Goal: Task Accomplishment & Management: Use online tool/utility

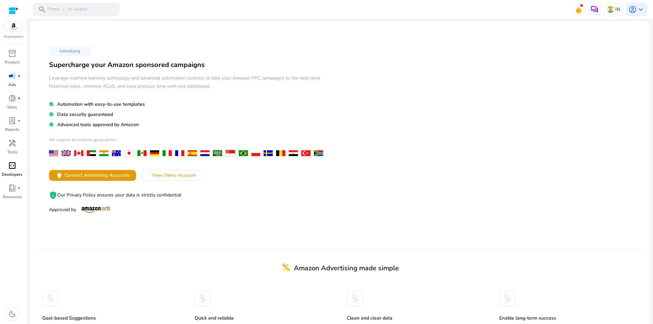
click at [11, 162] on span "code_blocks" at bounding box center [12, 166] width 8 height 8
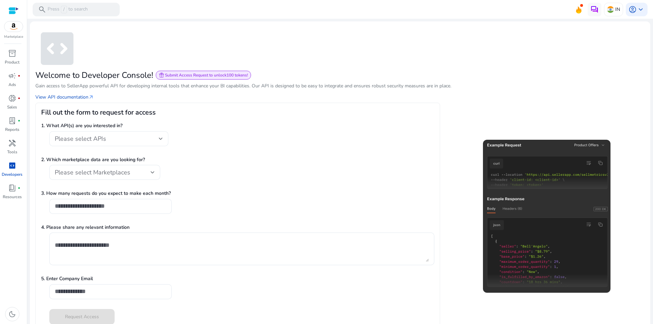
click at [105, 131] on div "Please select APIs" at bounding box center [109, 138] width 108 height 15
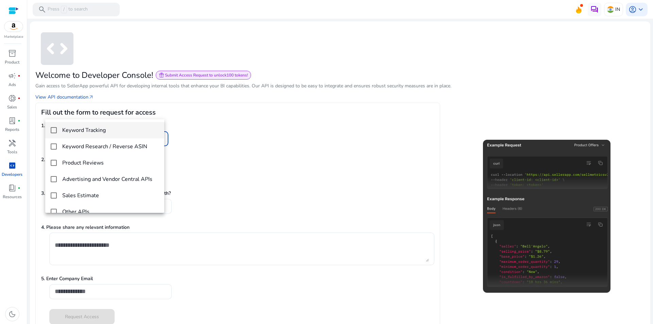
click at [49, 129] on mat-option "Keyword Tracking" at bounding box center [104, 130] width 119 height 16
click at [54, 146] on mat-pseudo-checkbox at bounding box center [54, 146] width 6 height 6
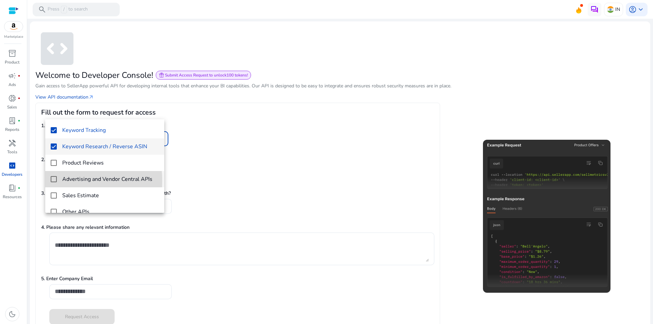
click at [50, 181] on mat-option "Advertising and Vendor Central APIs" at bounding box center [104, 179] width 119 height 16
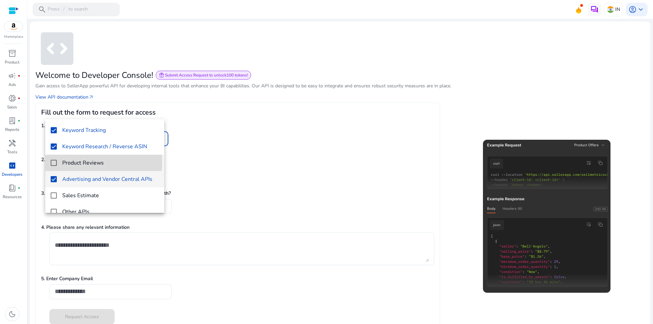
click at [53, 162] on mat-pseudo-checkbox at bounding box center [54, 163] width 6 height 6
click at [364, 173] on div at bounding box center [326, 162] width 653 height 324
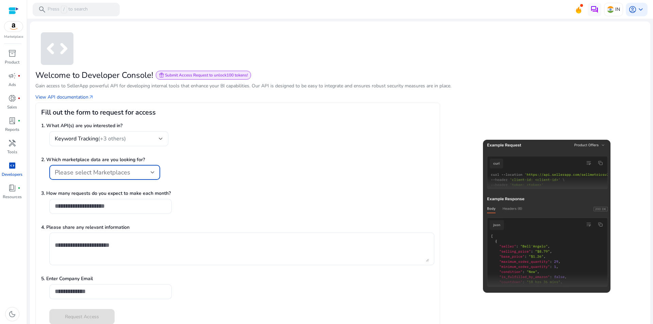
click at [127, 169] on div "Please select Marketplaces" at bounding box center [103, 172] width 96 height 7
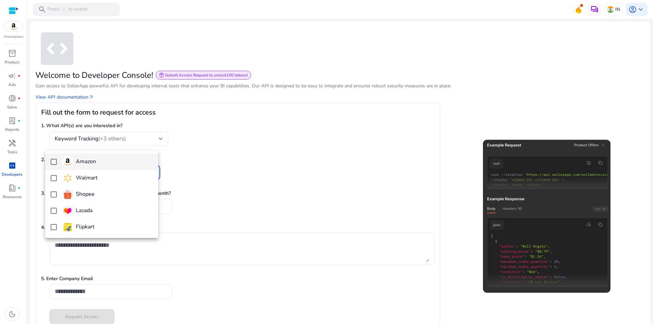
click at [69, 163] on img at bounding box center [67, 161] width 11 height 11
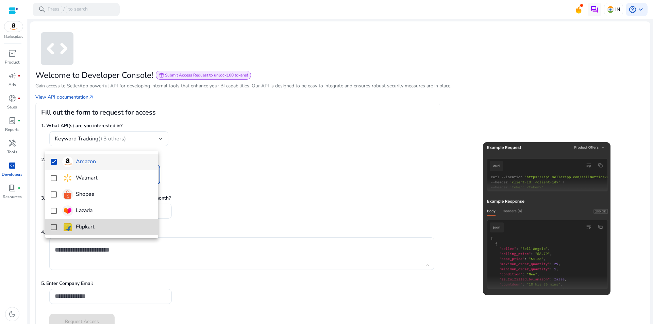
click at [61, 226] on mat-option "Flipkart" at bounding box center [101, 227] width 113 height 16
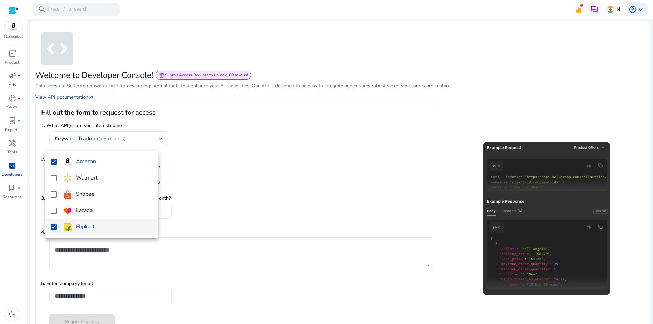
click at [218, 155] on div at bounding box center [326, 162] width 653 height 324
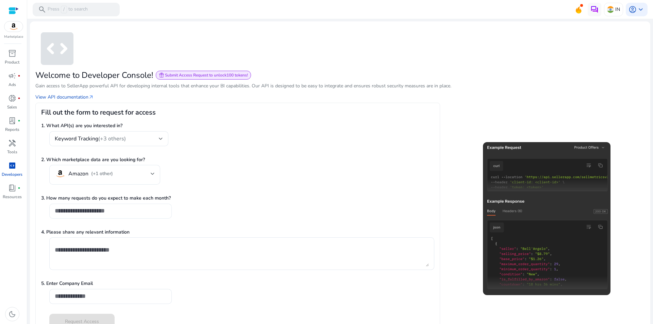
click at [83, 207] on input "number" at bounding box center [111, 210] width 112 height 7
click at [129, 207] on input "**" at bounding box center [111, 210] width 112 height 7
click at [129, 207] on input "*" at bounding box center [111, 210] width 112 height 7
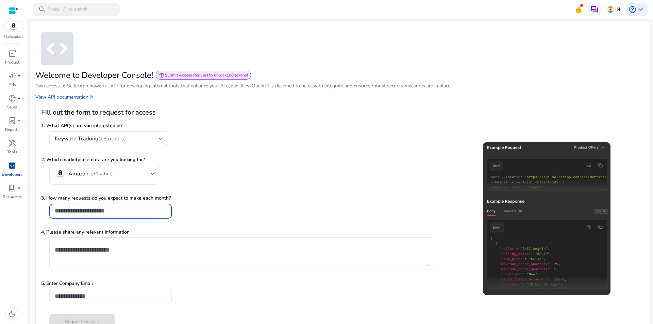
type input "*"
click at [129, 207] on input "*" at bounding box center [111, 210] width 112 height 7
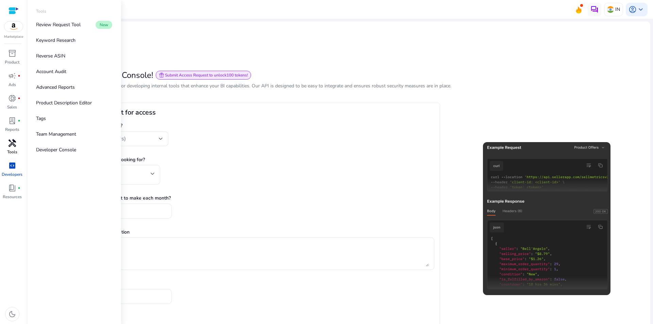
click at [19, 138] on link "handyman Tools" at bounding box center [12, 149] width 24 height 22
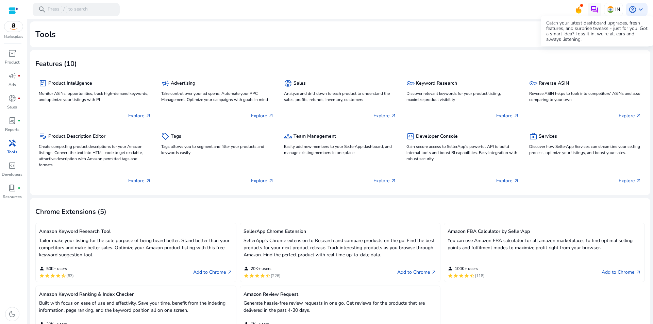
click at [581, 11] on icon at bounding box center [579, 9] width 6 height 7
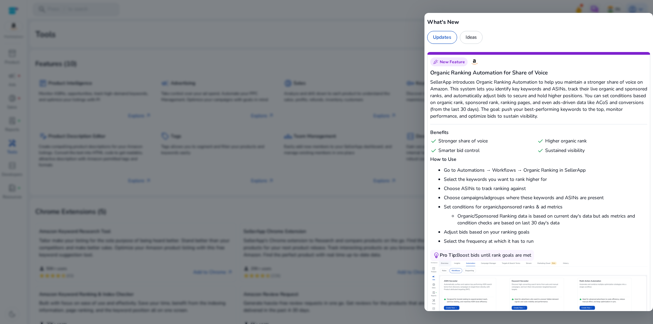
click at [467, 31] on div "Ideas" at bounding box center [471, 37] width 23 height 13
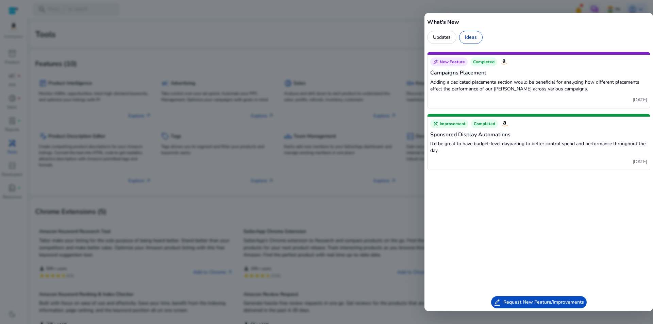
click at [407, 23] on div at bounding box center [326, 162] width 653 height 324
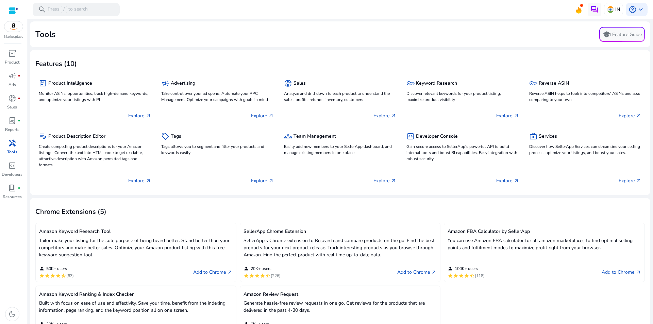
click at [14, 7] on div at bounding box center [14, 11] width 10 height 8
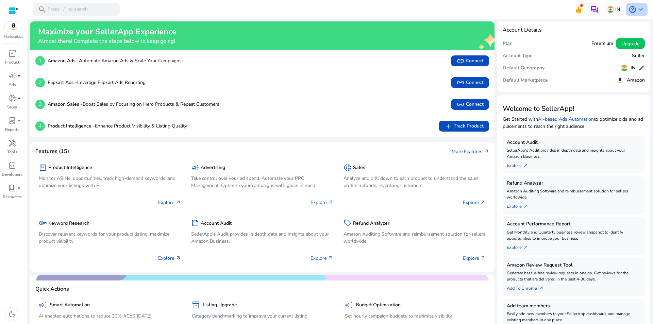
click at [637, 9] on span "keyboard_arrow_down" at bounding box center [641, 9] width 8 height 8
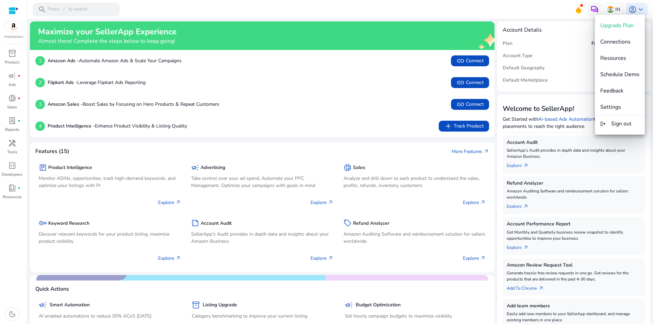
click at [362, 54] on div at bounding box center [326, 162] width 653 height 324
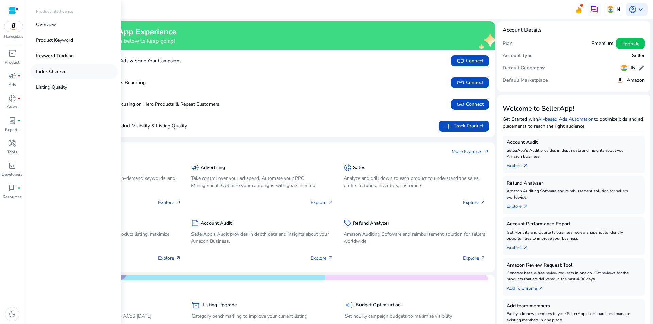
click at [58, 64] on link "Index Checker" at bounding box center [74, 71] width 87 height 15
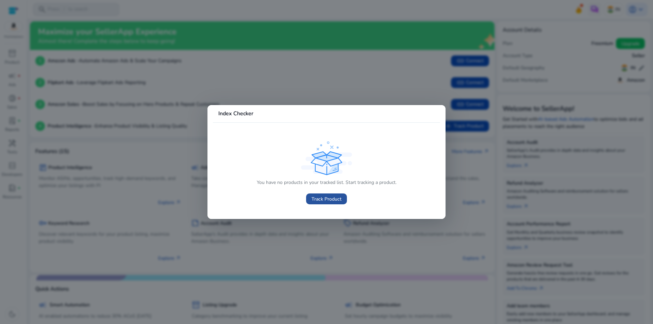
click at [322, 196] on span "Track Product" at bounding box center [326, 199] width 30 height 7
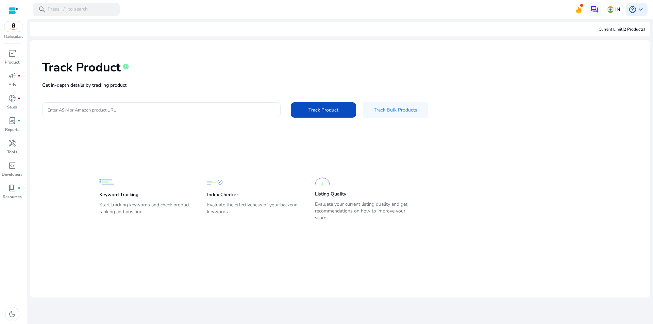
click at [167, 84] on div "Track Product info Get in-depth details by tracking product Enter ASIN or Amazo…" at bounding box center [339, 88] width 609 height 86
click at [146, 106] on input "Enter ASIN or Amazon product URL" at bounding box center [161, 109] width 227 height 7
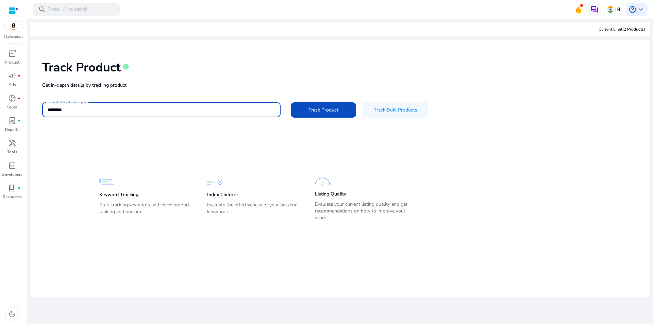
type input "********"
click at [291, 102] on button "Track Product" at bounding box center [323, 109] width 65 height 15
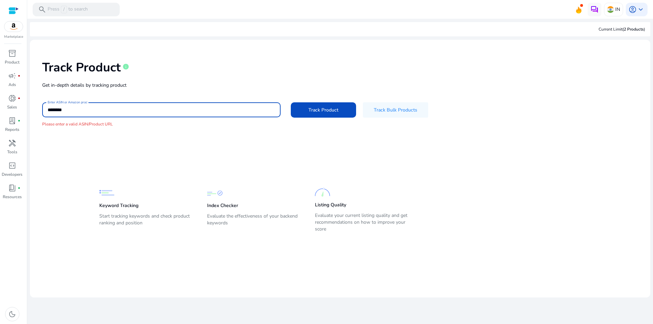
drag, startPoint x: 41, startPoint y: 102, endPoint x: 31, endPoint y: 103, distance: 10.0
click at [31, 103] on mat-card-content "Track Product info Get in-depth details by tracking product Enter ASIN or Amazo…" at bounding box center [340, 148] width 620 height 217
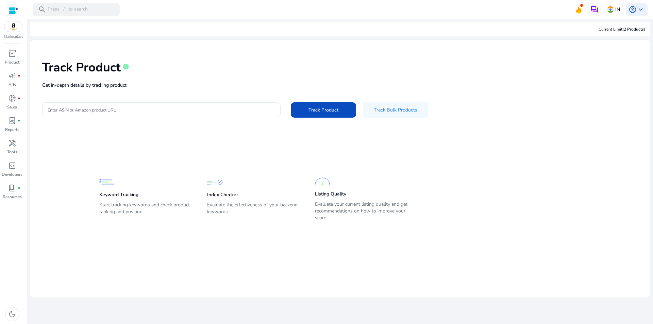
click at [116, 102] on div at bounding box center [161, 109] width 227 height 15
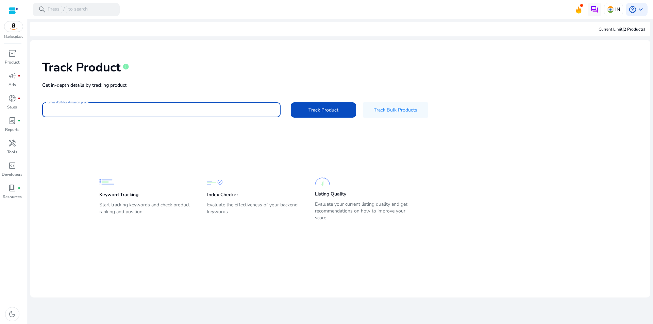
paste input "**********"
type input "**********"
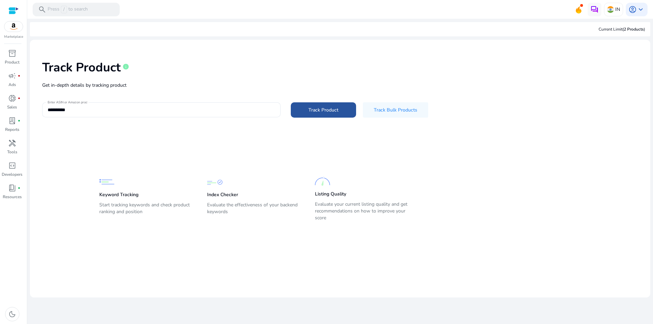
click at [332, 102] on span at bounding box center [323, 110] width 65 height 16
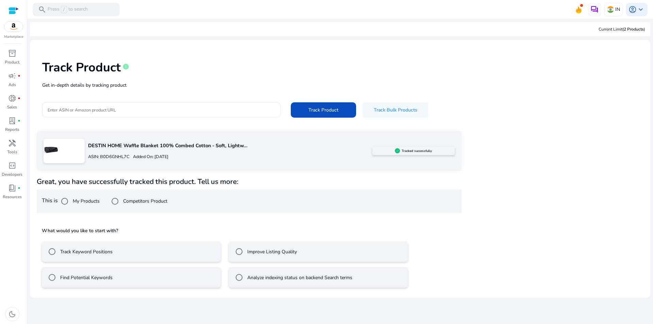
click at [78, 248] on label "Track Keyword Positions" at bounding box center [86, 251] width 54 height 7
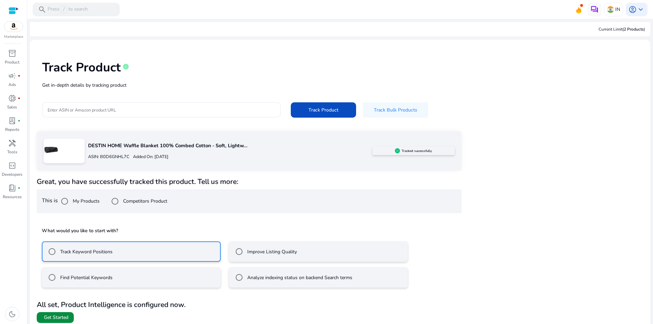
click at [57, 314] on span "Get Started" at bounding box center [56, 317] width 24 height 7
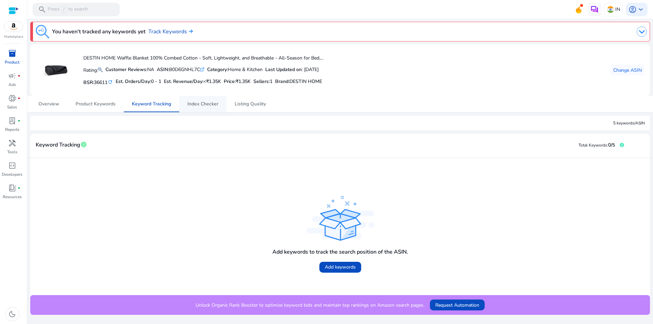
click at [201, 103] on span "Index Checker" at bounding box center [202, 104] width 31 height 5
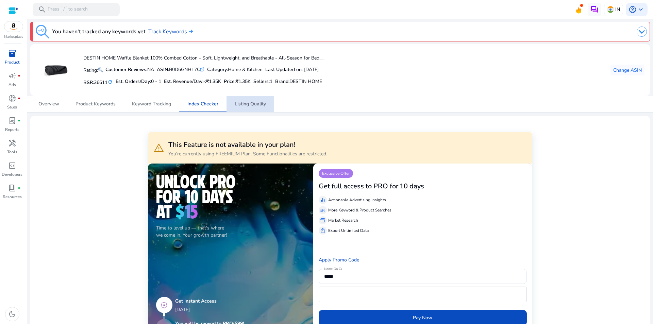
click at [251, 102] on span "Listing Quality" at bounding box center [250, 104] width 31 height 5
click at [90, 102] on span "Product Keywords" at bounding box center [95, 104] width 40 height 5
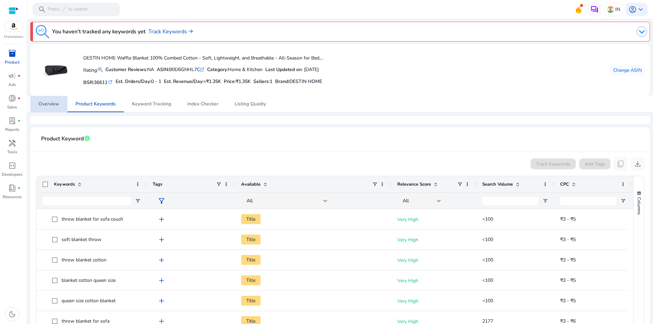
click at [56, 102] on span "Overview" at bounding box center [48, 104] width 21 height 5
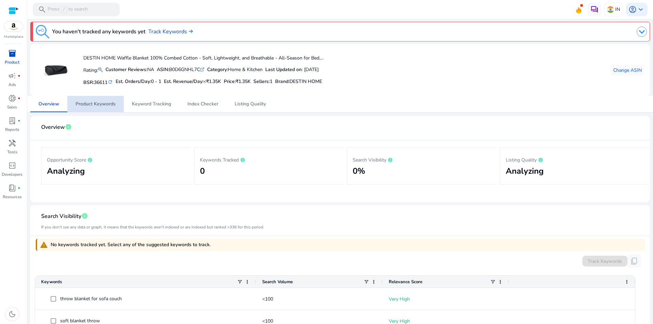
click at [101, 103] on span "Product Keywords" at bounding box center [95, 104] width 40 height 5
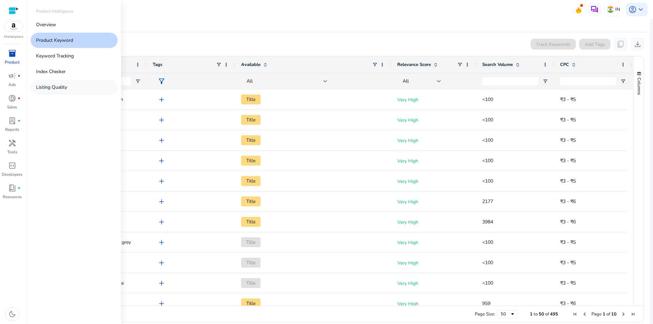
click at [54, 84] on p "Listing Quality" at bounding box center [51, 87] width 31 height 7
